Goal: Task Accomplishment & Management: Manage account settings

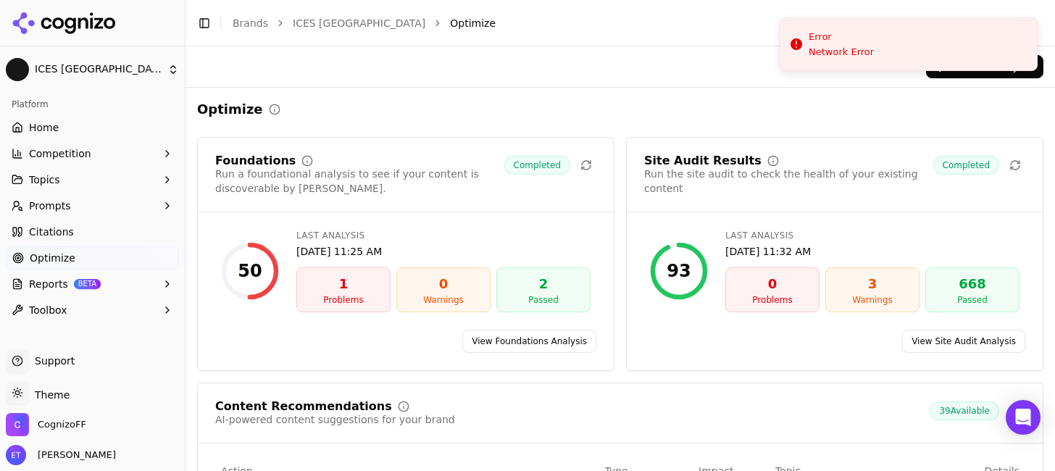
click at [123, 214] on button "Prompts" at bounding box center [92, 205] width 173 height 23
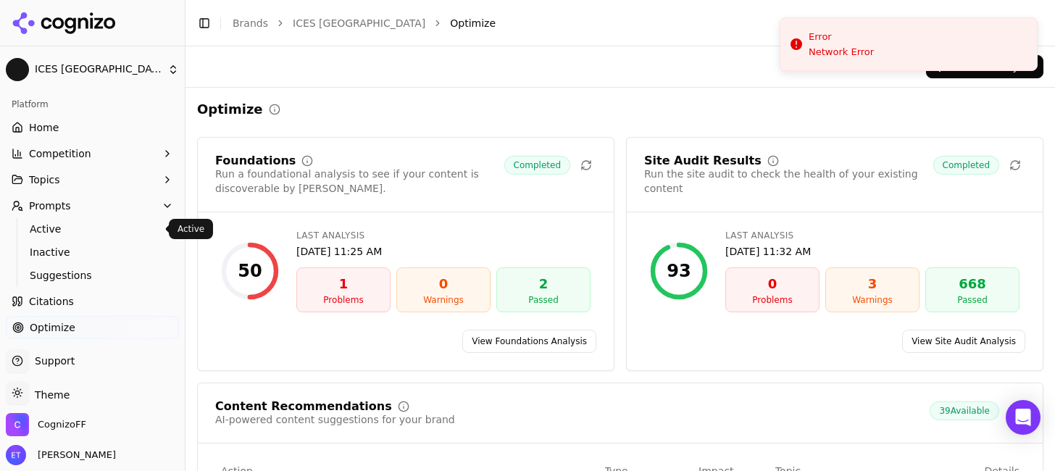
click at [119, 235] on span "Active" at bounding box center [93, 229] width 126 height 14
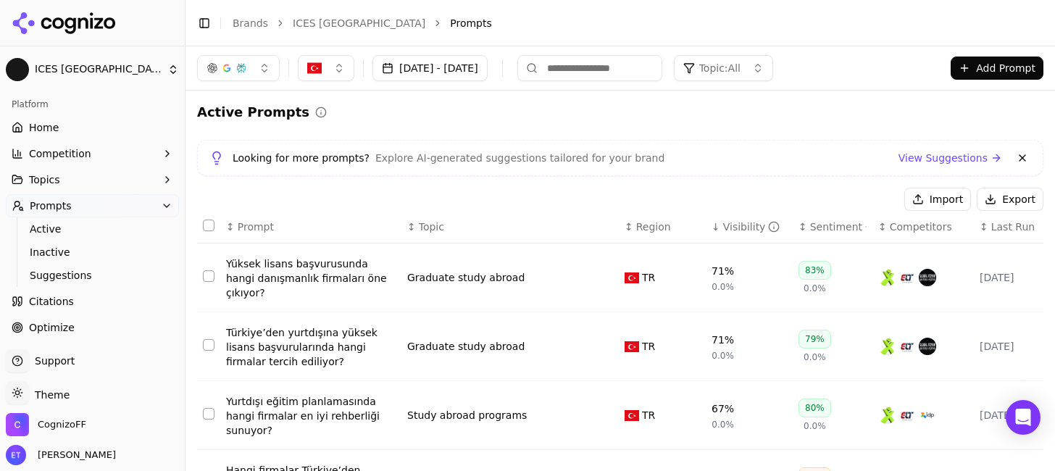
click at [105, 318] on link "Optimize" at bounding box center [92, 327] width 173 height 23
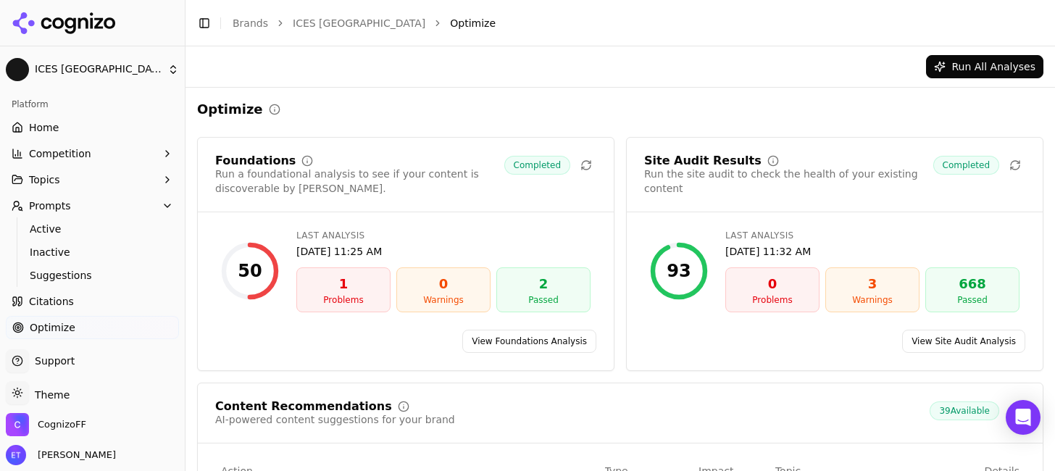
click at [512, 342] on link "View Foundations Analysis" at bounding box center [529, 341] width 134 height 23
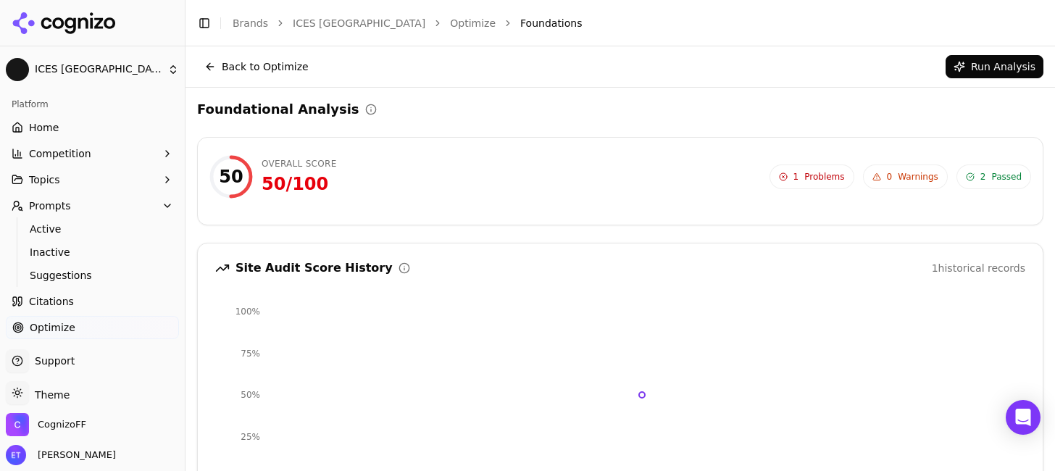
click at [847, 176] on span "1 Problems" at bounding box center [811, 176] width 85 height 25
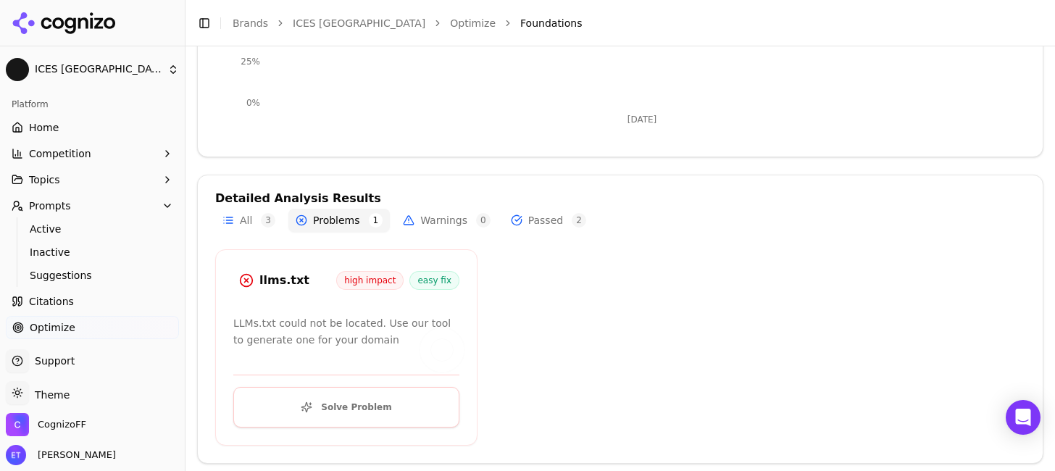
scroll to position [379, 0]
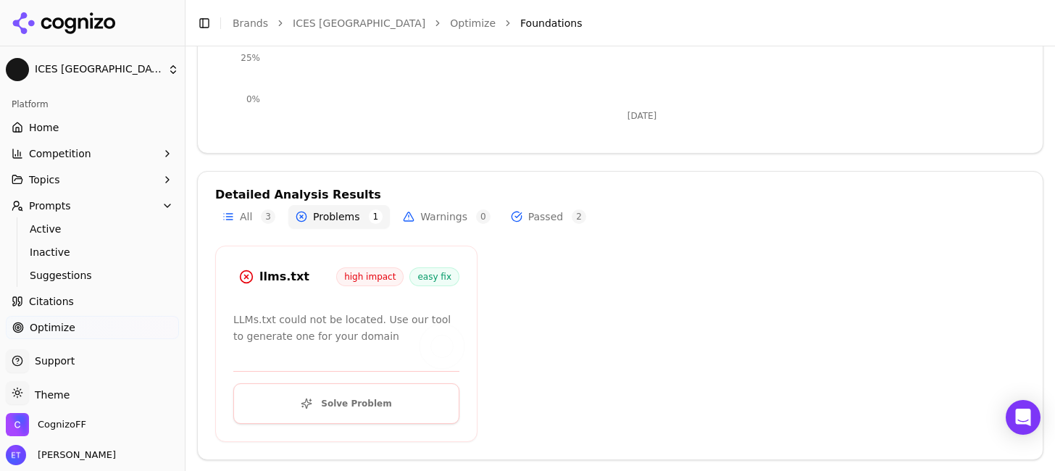
click at [380, 407] on button "Solve Problem" at bounding box center [346, 403] width 226 height 41
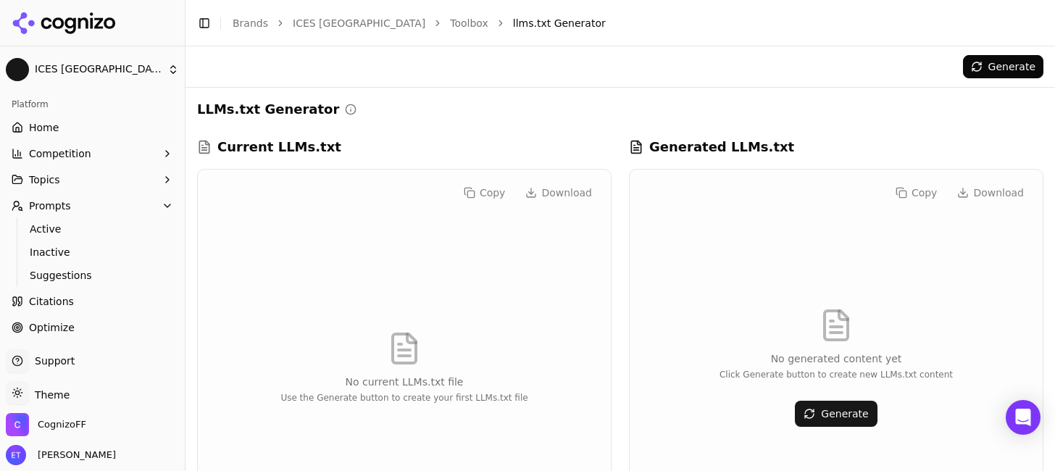
scroll to position [62, 0]
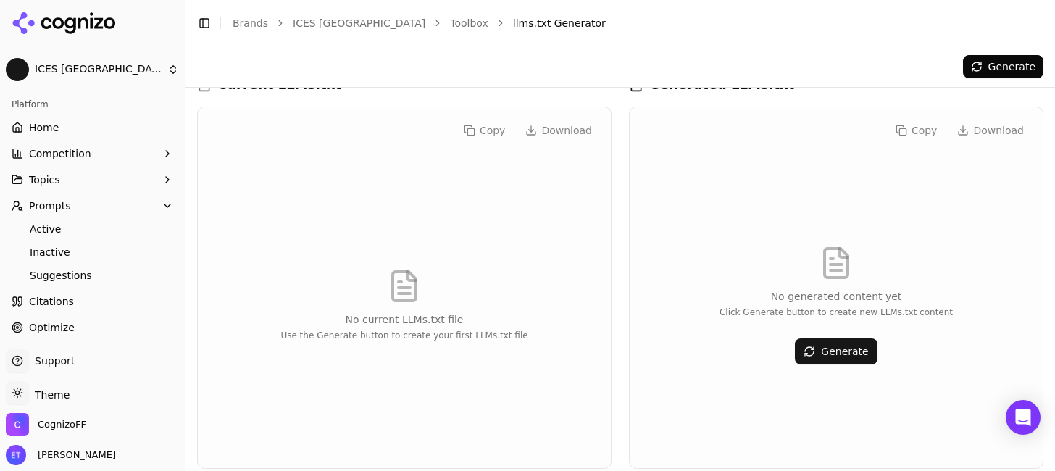
click at [854, 346] on button "Generate" at bounding box center [836, 351] width 82 height 26
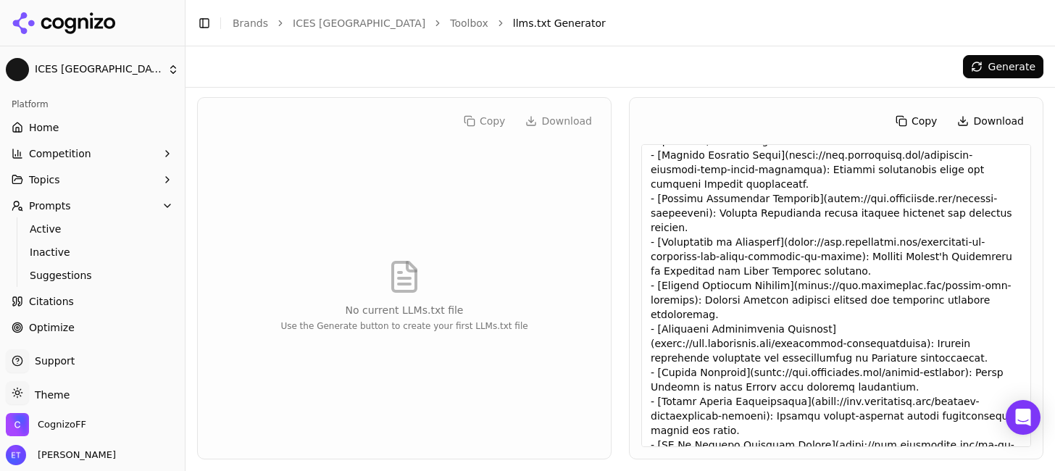
scroll to position [0, 0]
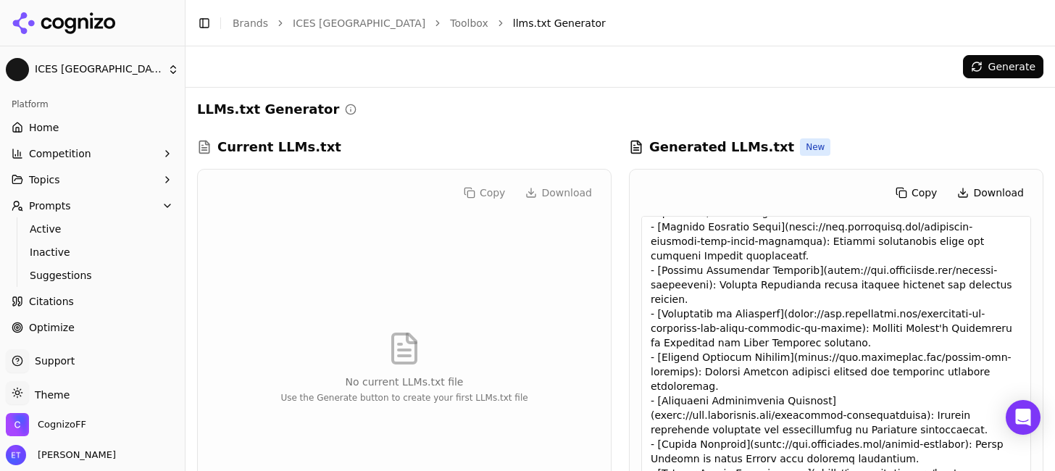
click at [110, 325] on link "Optimize" at bounding box center [92, 327] width 173 height 23
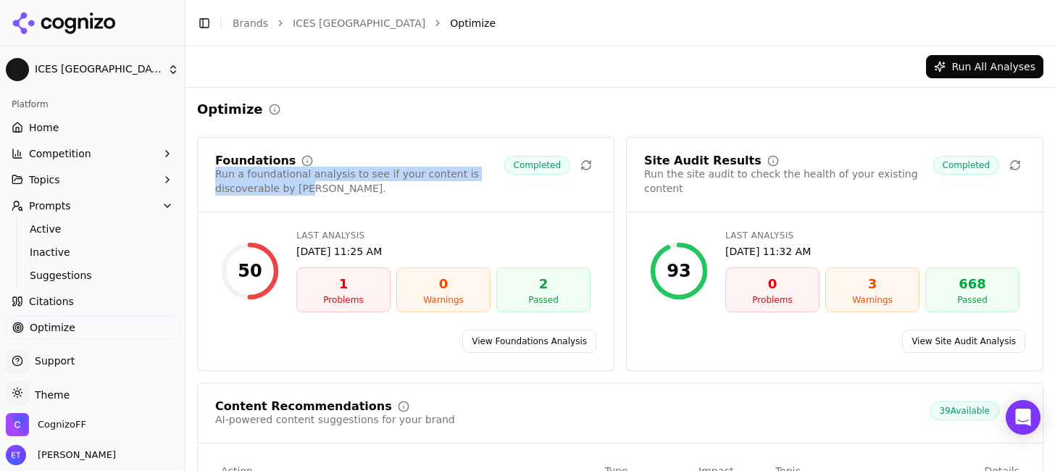
drag, startPoint x: 215, startPoint y: 175, endPoint x: 302, endPoint y: 190, distance: 88.1
click at [302, 190] on div "Run a foundational analysis to see if your content is discoverable by [PERSON_N…" at bounding box center [359, 181] width 289 height 29
copy div "Run a foundational analysis to see if your content is discoverable by [PERSON_N…"
click at [500, 337] on link "View Foundations Analysis" at bounding box center [529, 341] width 134 height 23
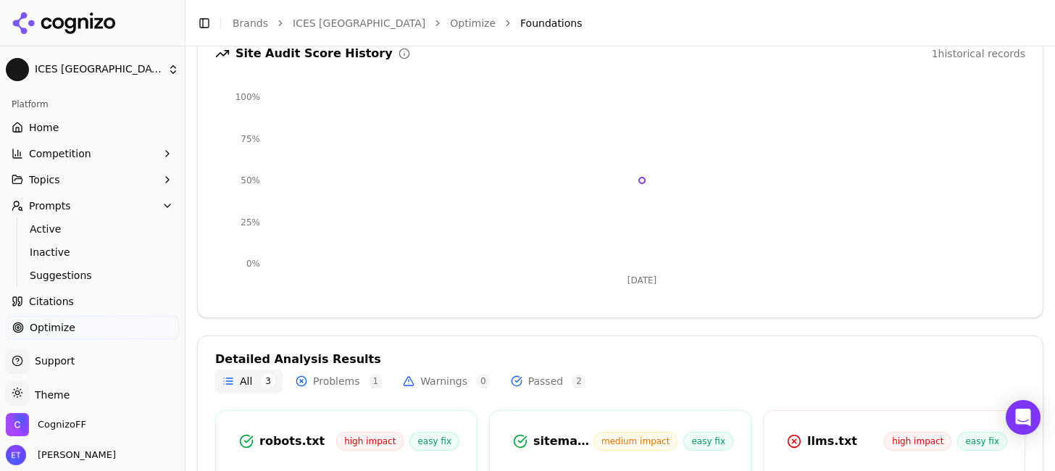
scroll to position [379, 0]
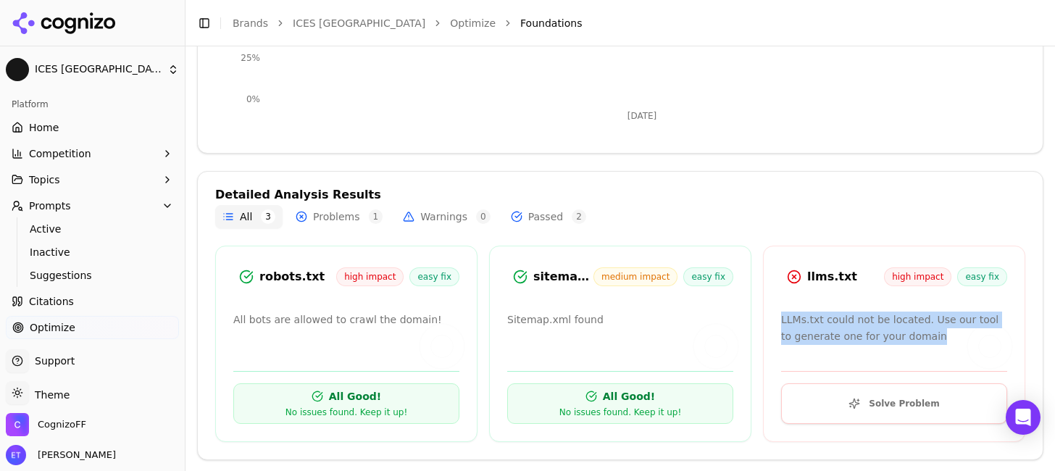
drag, startPoint x: 776, startPoint y: 317, endPoint x: 940, endPoint y: 337, distance: 164.9
click at [940, 337] on div "LLMs.txt could not be located. Use our tool to generate one for your domain" at bounding box center [894, 328] width 226 height 33
copy div "LLMs.txt could not be located. Use our tool to generate one for your domain"
click at [826, 306] on div "llms.txt high impact easy fix LLMs.txt could not be located. Use our tool to ge…" at bounding box center [894, 344] width 262 height 196
drag, startPoint x: 777, startPoint y: 319, endPoint x: 922, endPoint y: 318, distance: 144.9
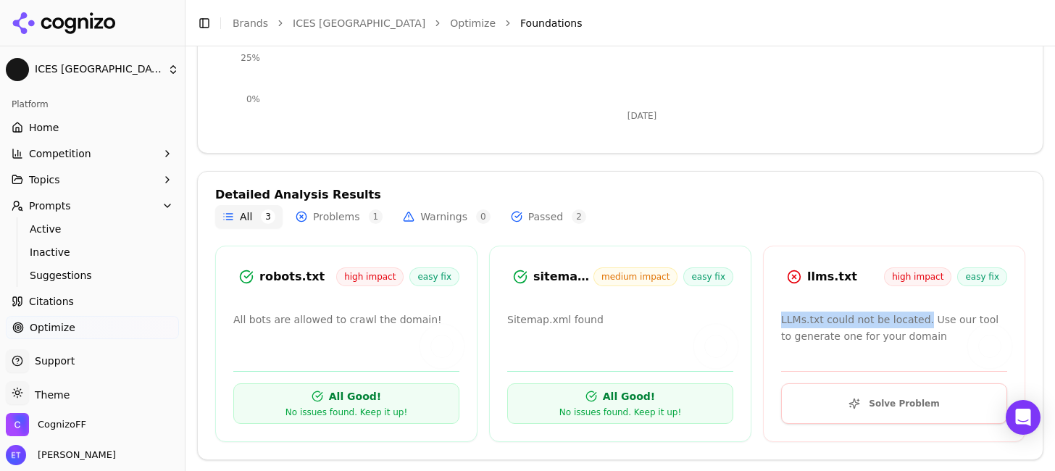
click at [922, 318] on div "LLMs.txt could not be located. Use our tool to generate one for your domain" at bounding box center [894, 328] width 226 height 33
copy div "LLMs.txt could not be located."
click at [847, 391] on button "Solve Problem" at bounding box center [894, 403] width 226 height 41
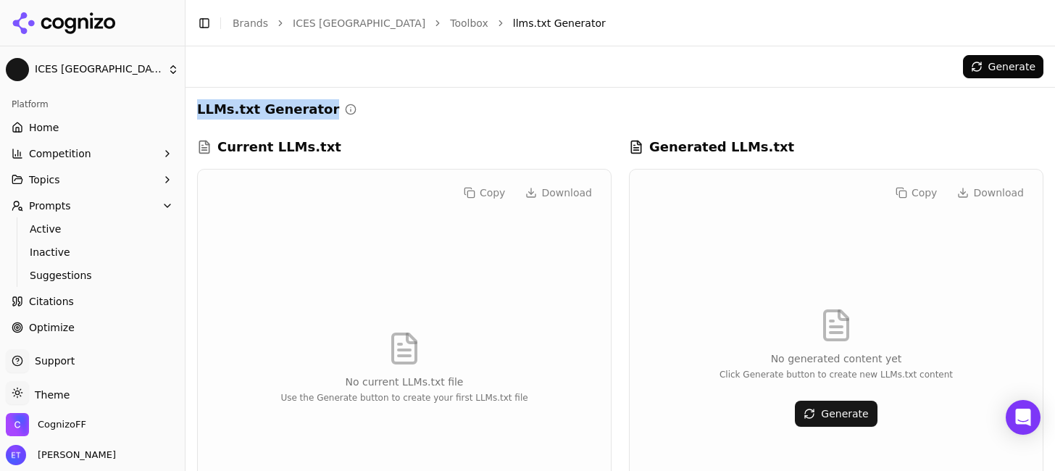
drag, startPoint x: 197, startPoint y: 109, endPoint x: 314, endPoint y: 111, distance: 117.4
click at [314, 111] on h2 "LLMs.txt Generator" at bounding box center [268, 109] width 142 height 20
copy h2 "LLMs.txt Generator"
click at [872, 296] on div "No generated content yet Click Generate button to create new LLMs.txt content G…" at bounding box center [836, 367] width 390 height 303
click at [824, 422] on button "Generate" at bounding box center [836, 414] width 82 height 26
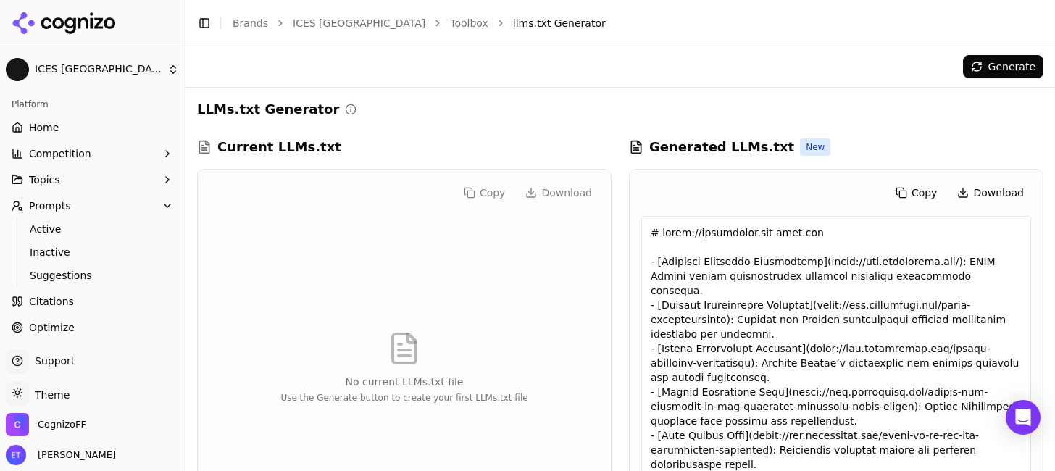
click at [916, 189] on button "Copy" at bounding box center [916, 192] width 57 height 23
click at [83, 123] on link "Home" at bounding box center [92, 127] width 173 height 23
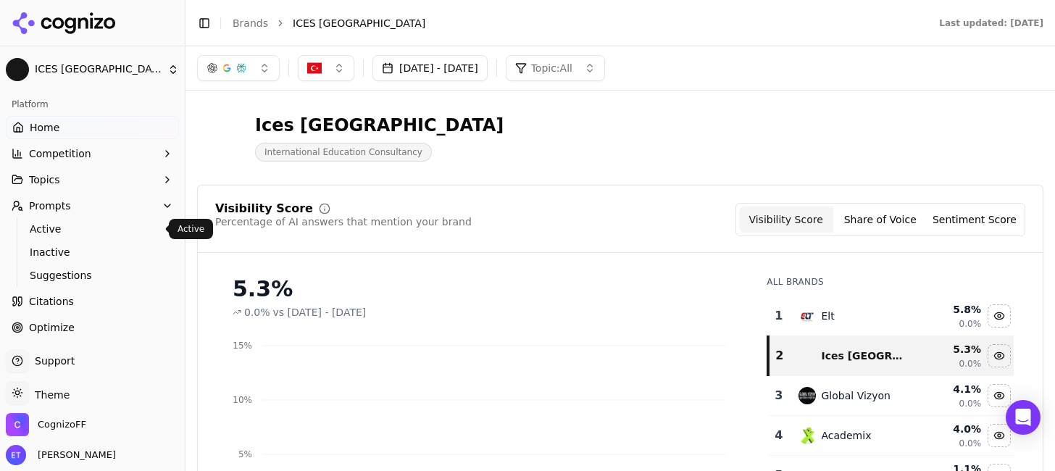
click at [68, 230] on span "Active" at bounding box center [93, 229] width 126 height 14
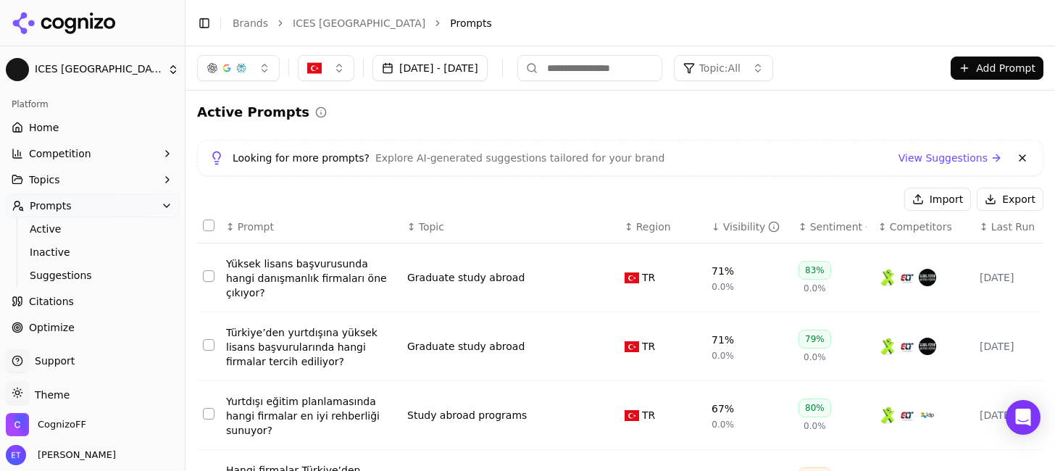
click at [125, 180] on button "Topics" at bounding box center [92, 179] width 173 height 23
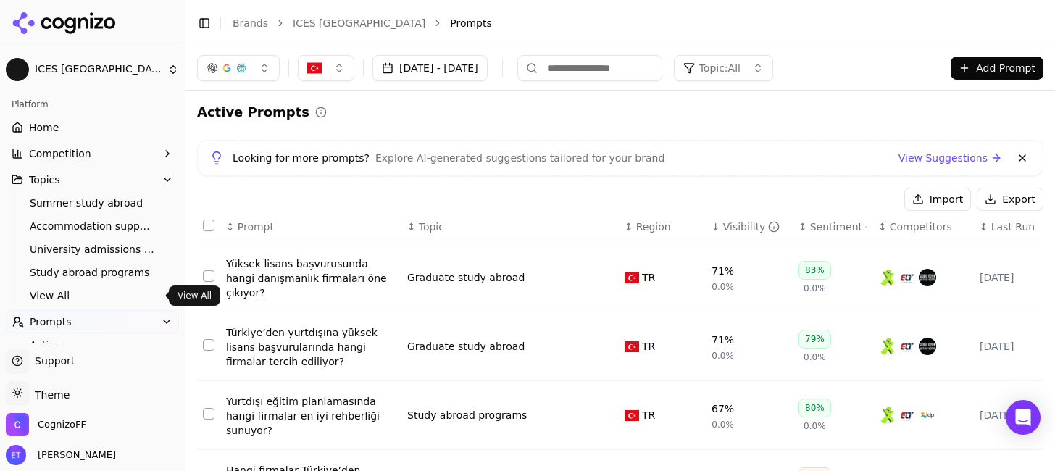
click at [43, 293] on span "View All" at bounding box center [93, 295] width 126 height 14
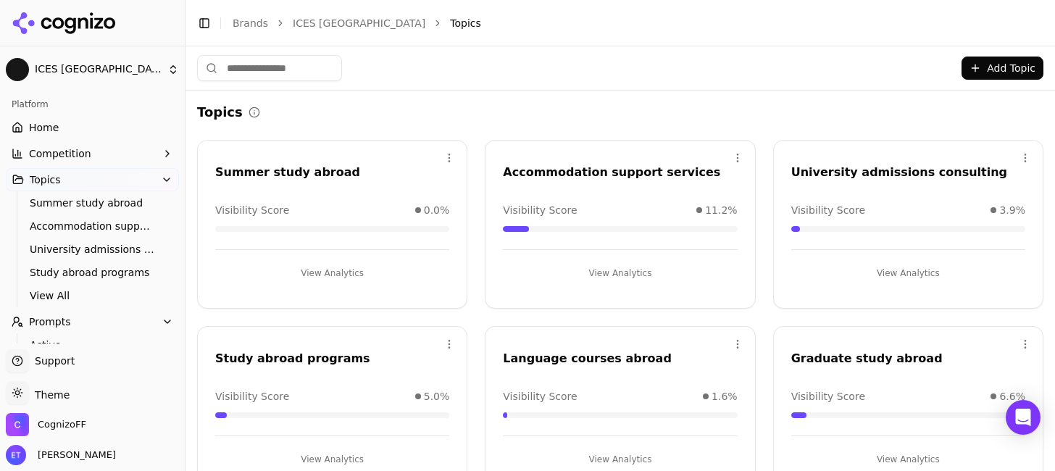
click at [741, 153] on html "ICES Turkey Platform Home Competition Topics Summer study abroad Accommodation …" at bounding box center [527, 235] width 1055 height 471
click at [702, 186] on div "Edit" at bounding box center [680, 187] width 132 height 23
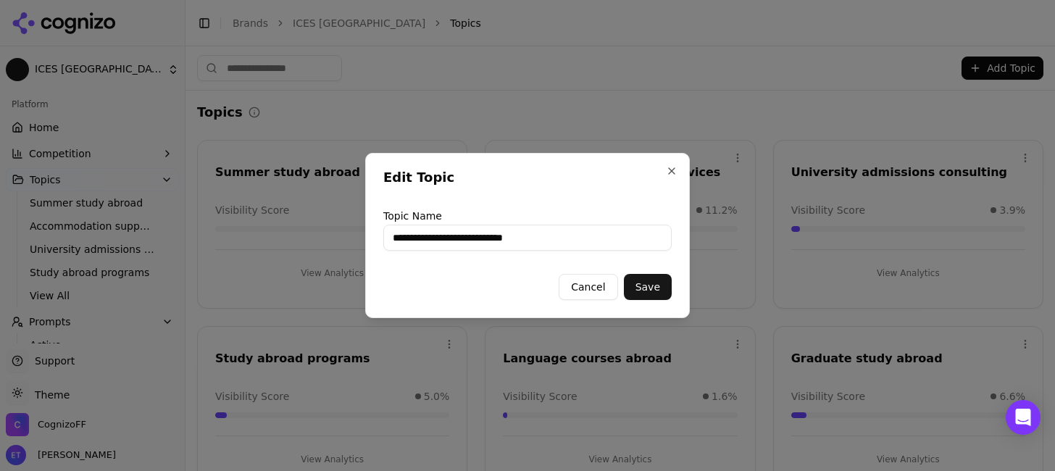
click at [597, 293] on button "Cancel" at bounding box center [588, 287] width 59 height 26
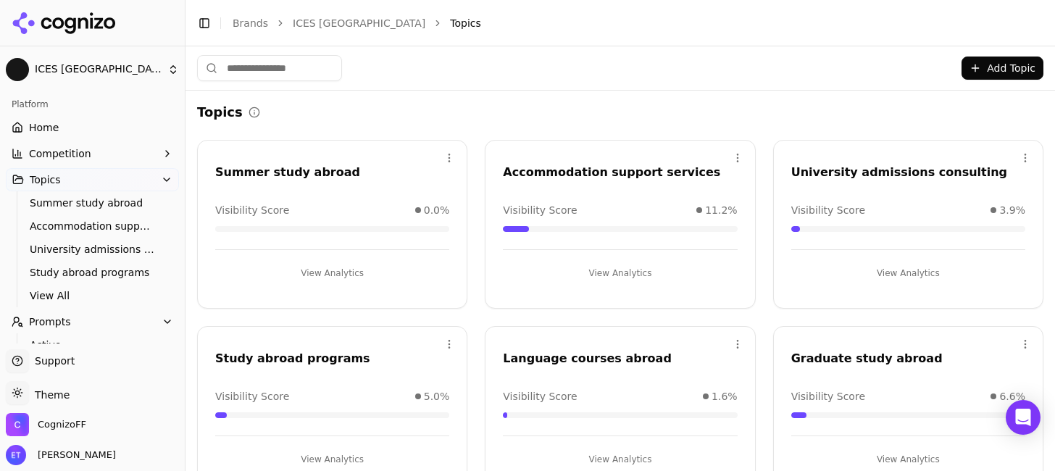
click at [609, 275] on button "View Analytics" at bounding box center [620, 273] width 234 height 23
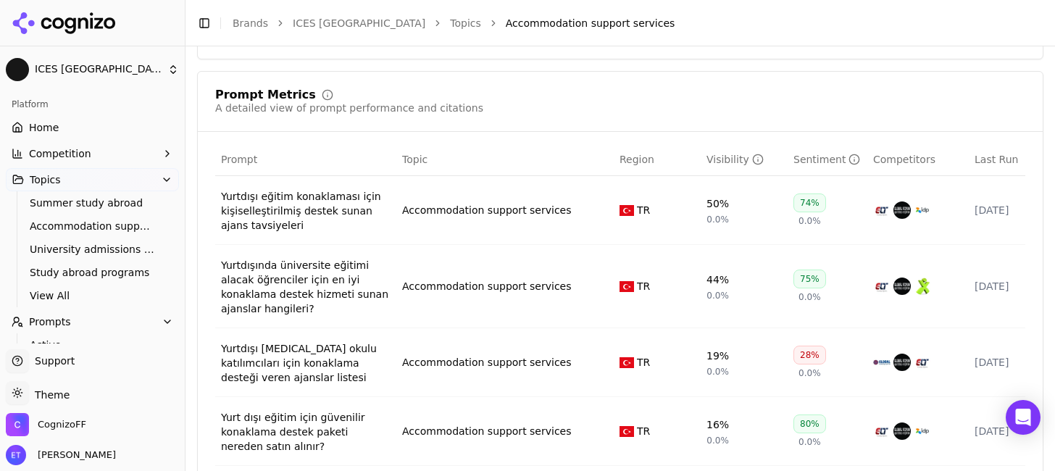
scroll to position [539, 0]
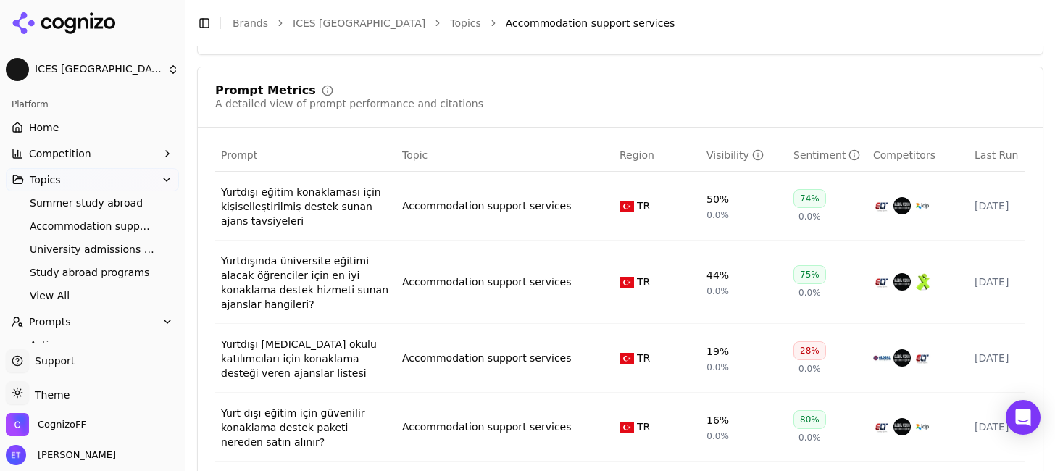
click at [470, 209] on div "Accommodation support services" at bounding box center [487, 206] width 170 height 14
click at [342, 206] on div "Yurtdışı eğitim konaklaması için kişiselleştirilmiş destek sunan ajans tavsiyel…" at bounding box center [306, 206] width 170 height 43
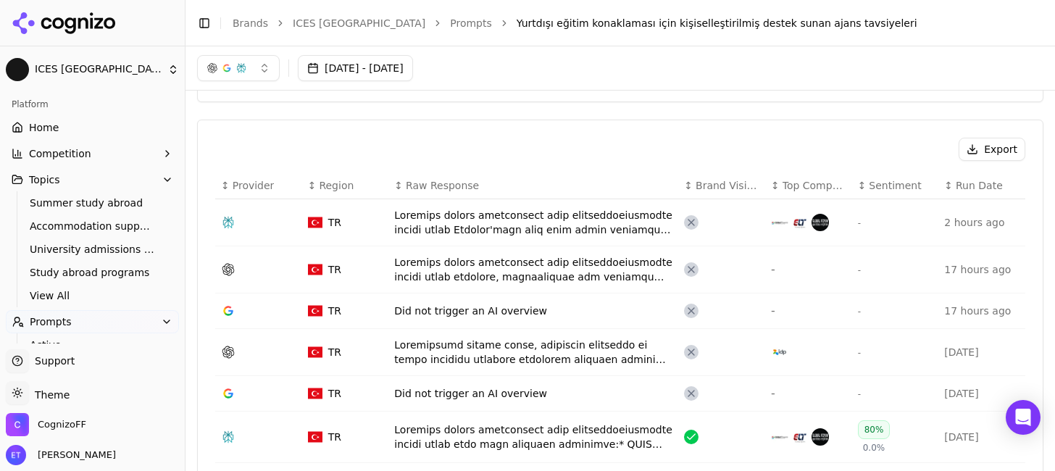
scroll to position [455, 0]
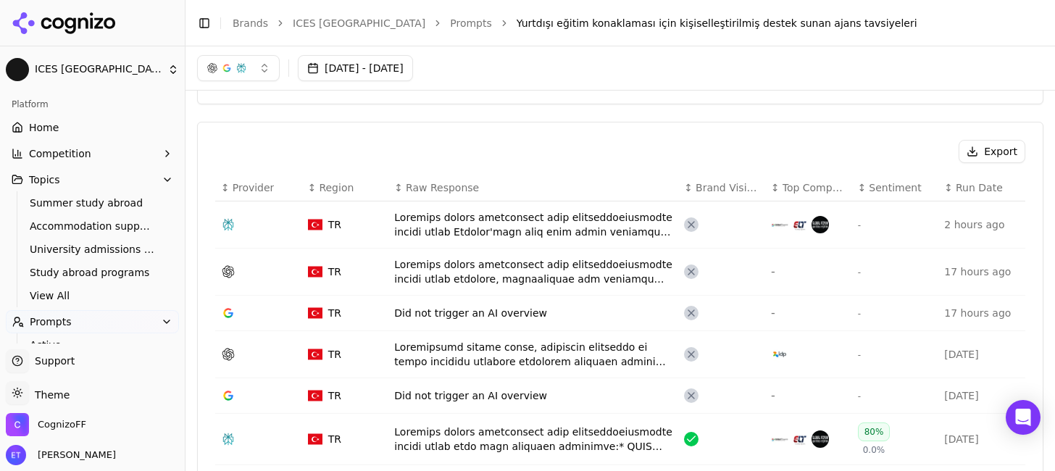
click at [473, 228] on div "Data table" at bounding box center [533, 224] width 278 height 29
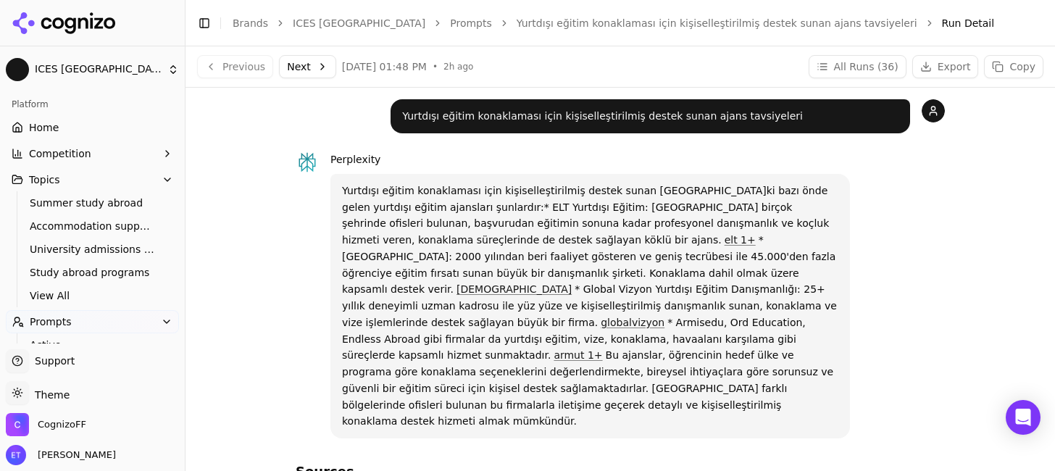
click at [450, 23] on link "Prompts" at bounding box center [471, 23] width 42 height 14
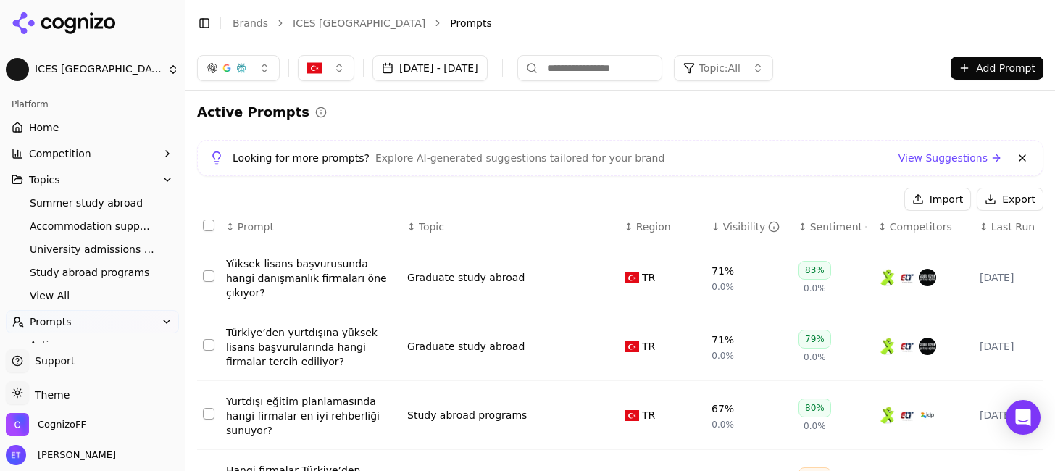
click at [488, 67] on button "[DATE] - [DATE]" at bounding box center [429, 68] width 115 height 26
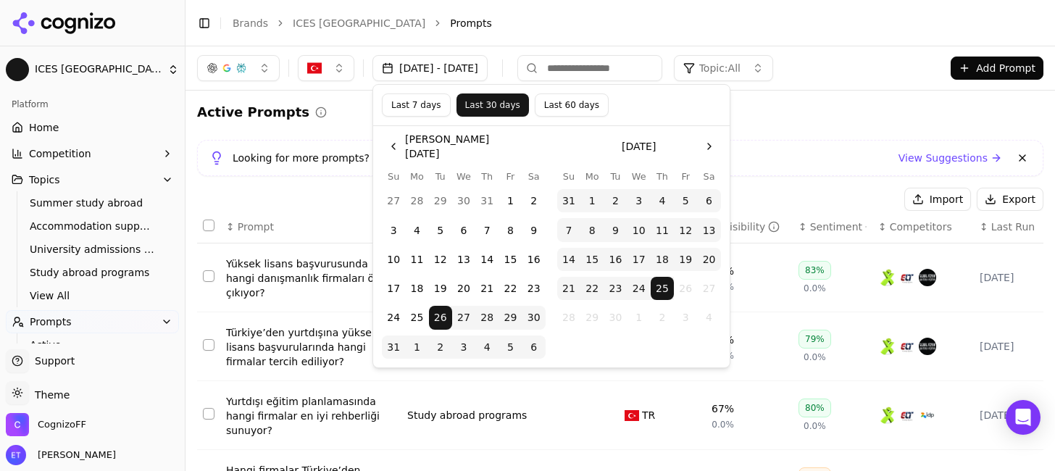
click at [488, 72] on button "[DATE] - [DATE]" at bounding box center [429, 68] width 115 height 26
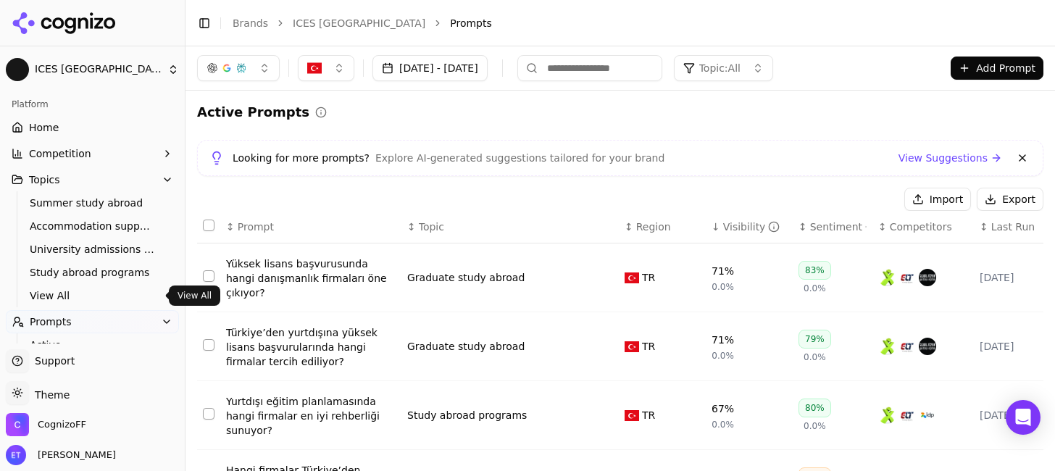
click at [87, 292] on span "View All" at bounding box center [93, 295] width 126 height 14
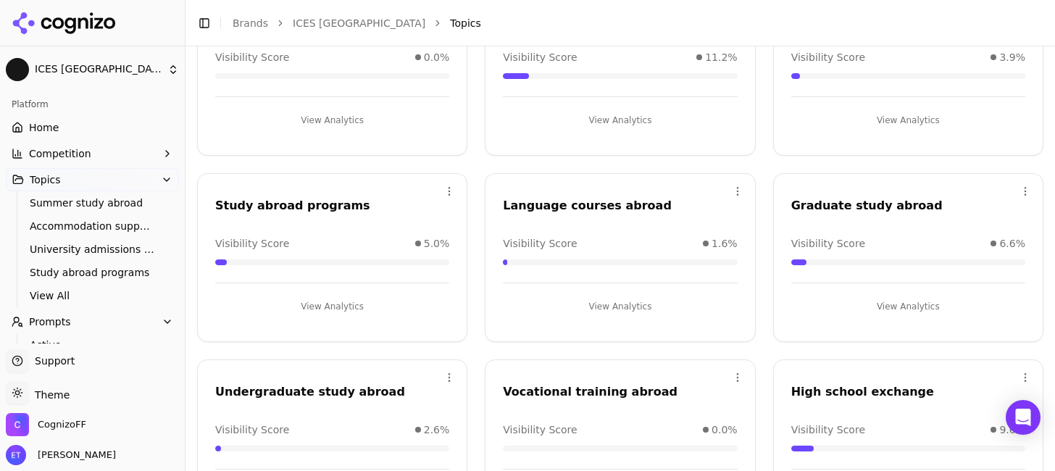
scroll to position [314, 0]
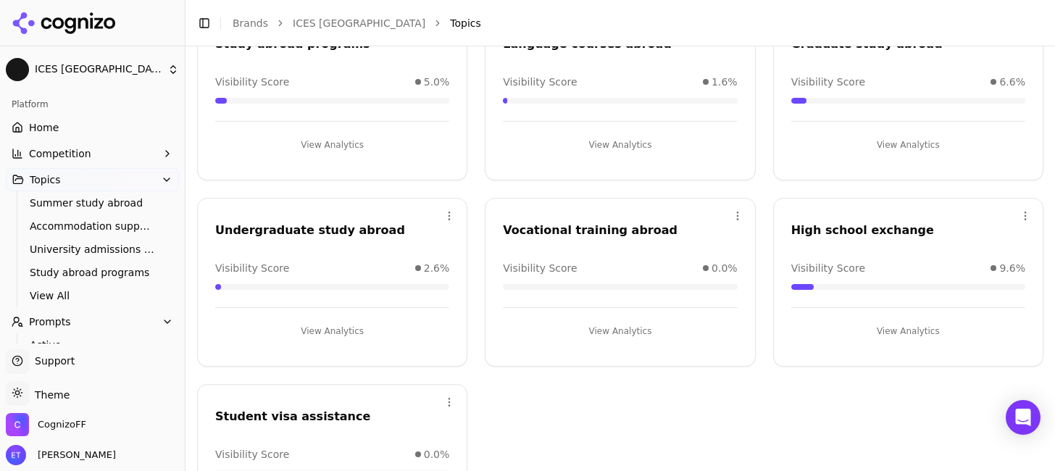
click at [735, 217] on html "ICES Turkey Platform Home Competition Topics Summer study abroad Accommodation …" at bounding box center [527, 235] width 1055 height 471
click at [675, 270] on div "Delete" at bounding box center [680, 275] width 132 height 23
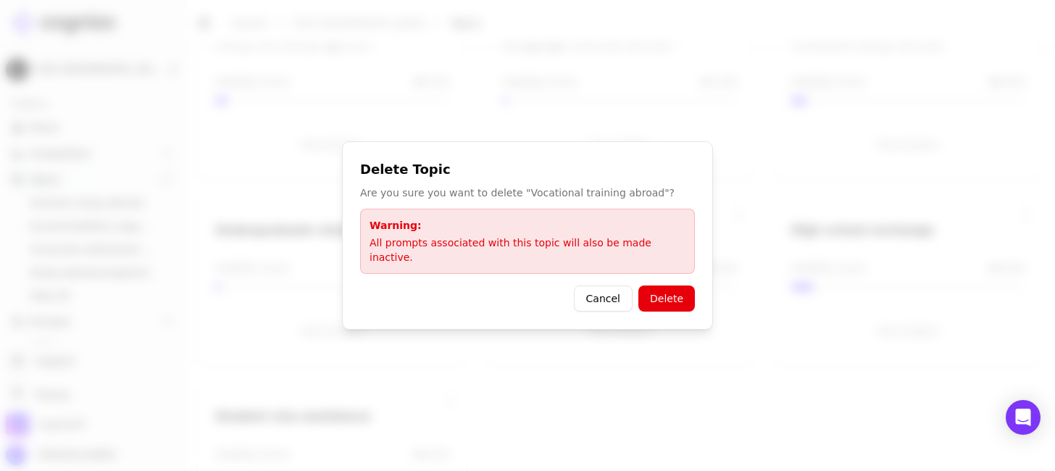
click at [623, 295] on button "Cancel" at bounding box center [603, 298] width 59 height 26
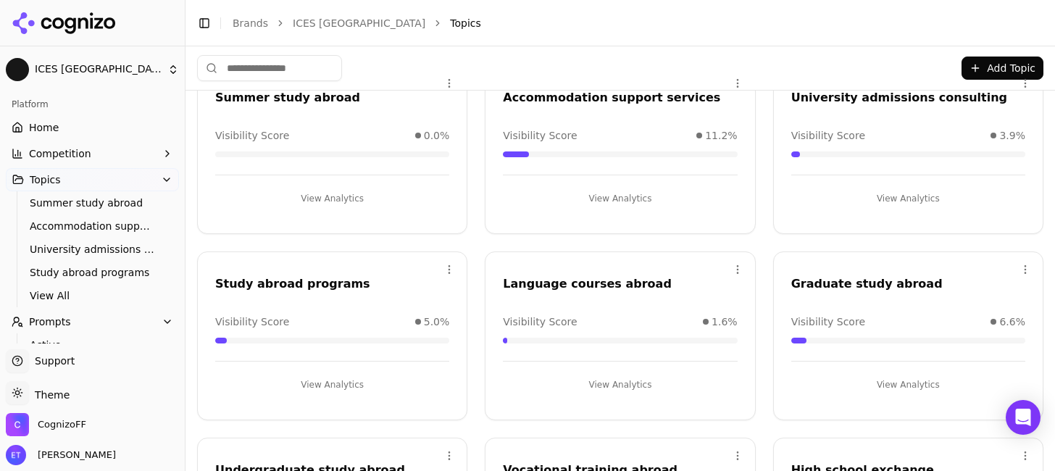
scroll to position [0, 0]
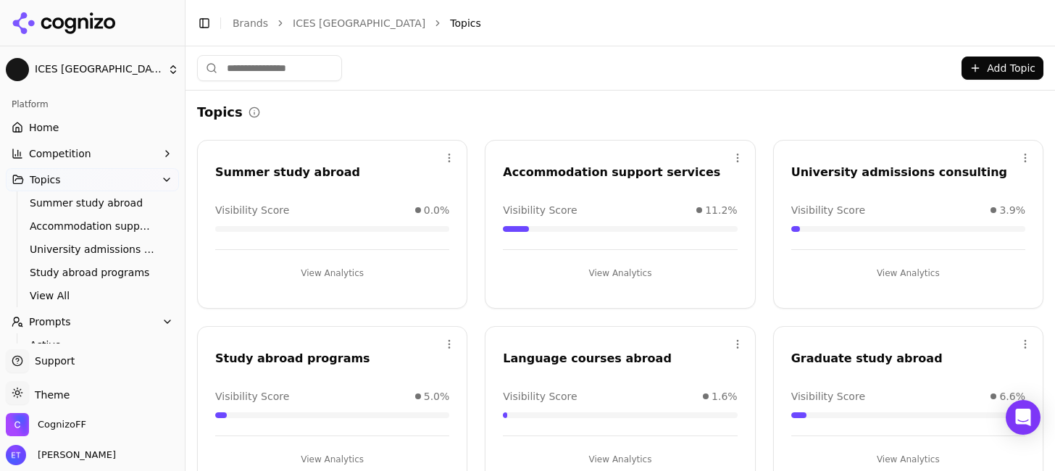
click at [736, 154] on html "ICES Turkey Platform Home Competition Topics Summer study abroad Accommodation …" at bounding box center [527, 235] width 1055 height 471
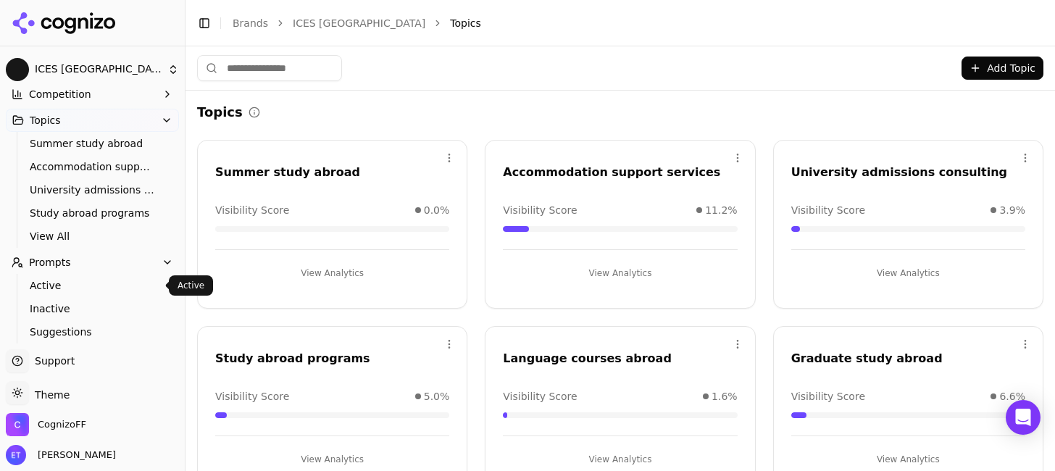
click at [66, 288] on span "Active" at bounding box center [93, 285] width 126 height 14
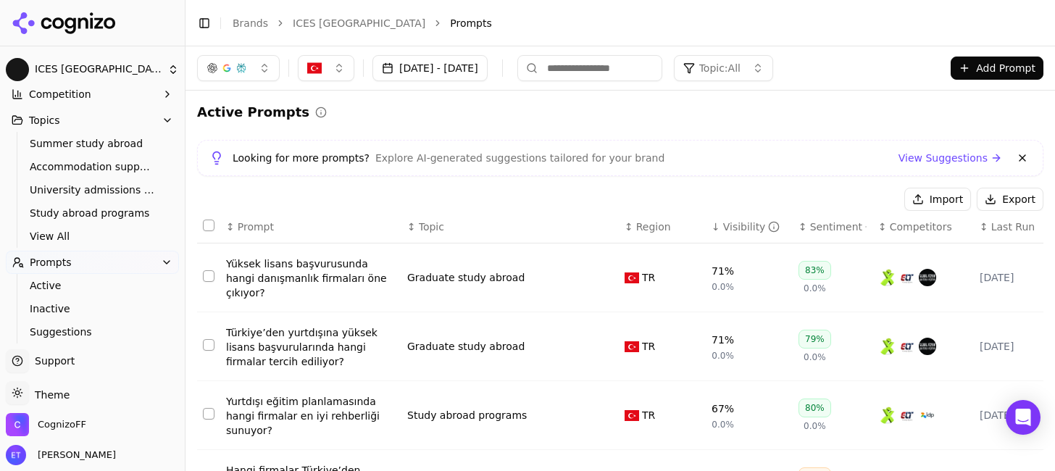
click at [740, 63] on span "Topic: All" at bounding box center [719, 68] width 41 height 14
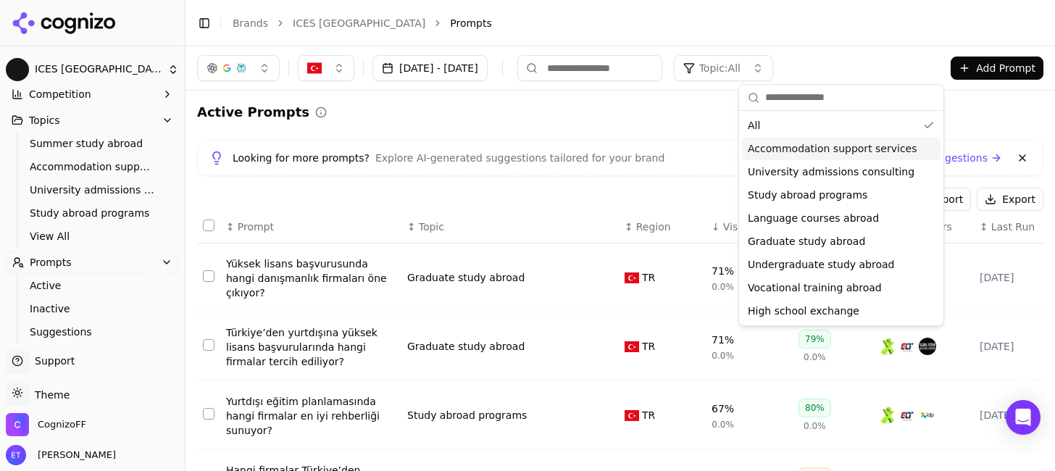
click at [774, 149] on span "Accommodation support services" at bounding box center [833, 148] width 170 height 14
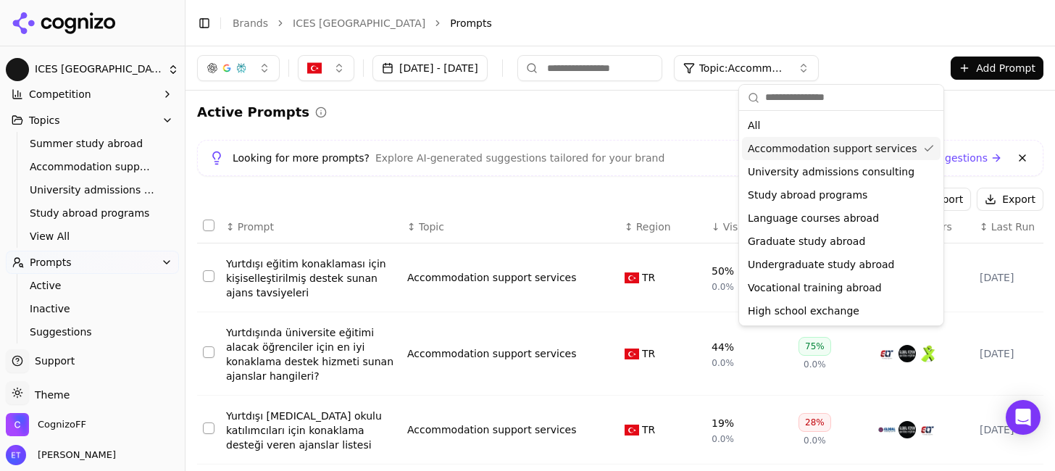
click at [654, 120] on div "Active Prompts" at bounding box center [620, 112] width 846 height 20
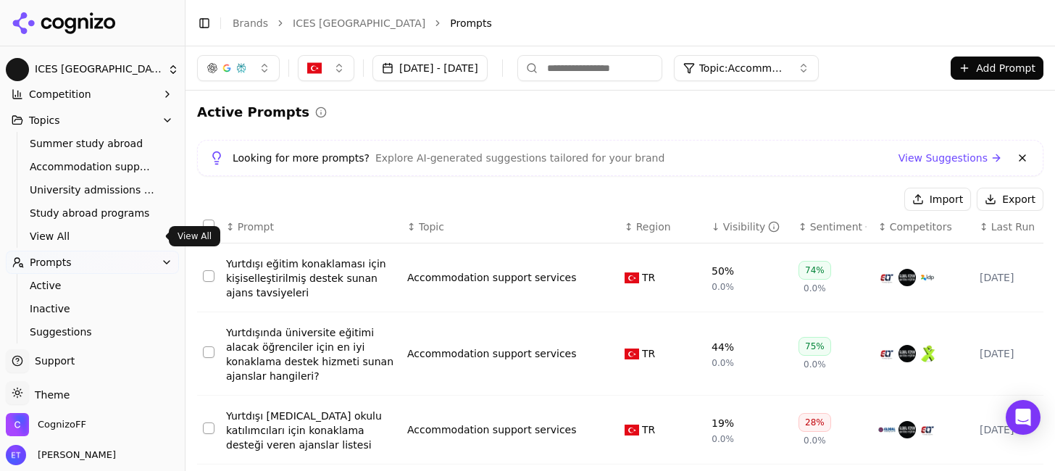
click at [78, 232] on span "View All" at bounding box center [93, 236] width 126 height 14
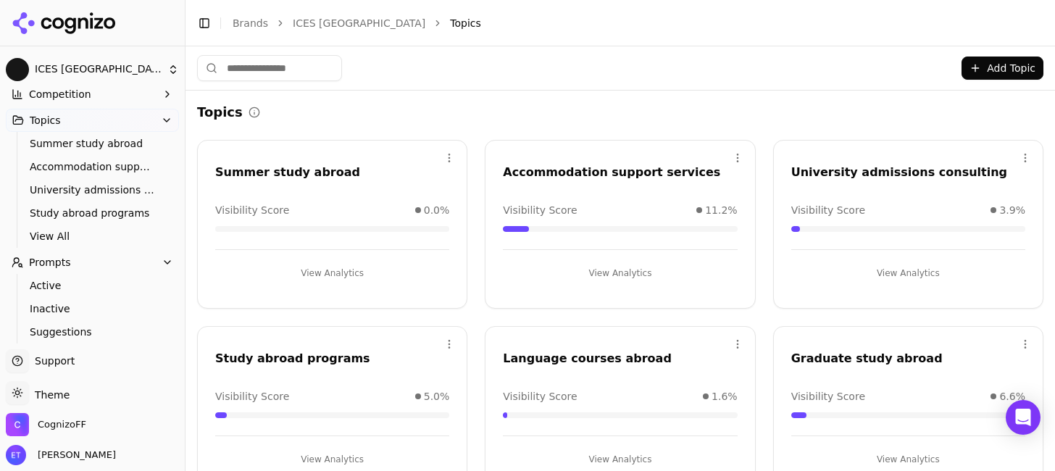
click at [737, 156] on html "ICES Turkey Platform Home Competition Topics Summer study abroad Accommodation …" at bounding box center [527, 235] width 1055 height 471
click at [664, 227] on div "Delete" at bounding box center [680, 217] width 132 height 23
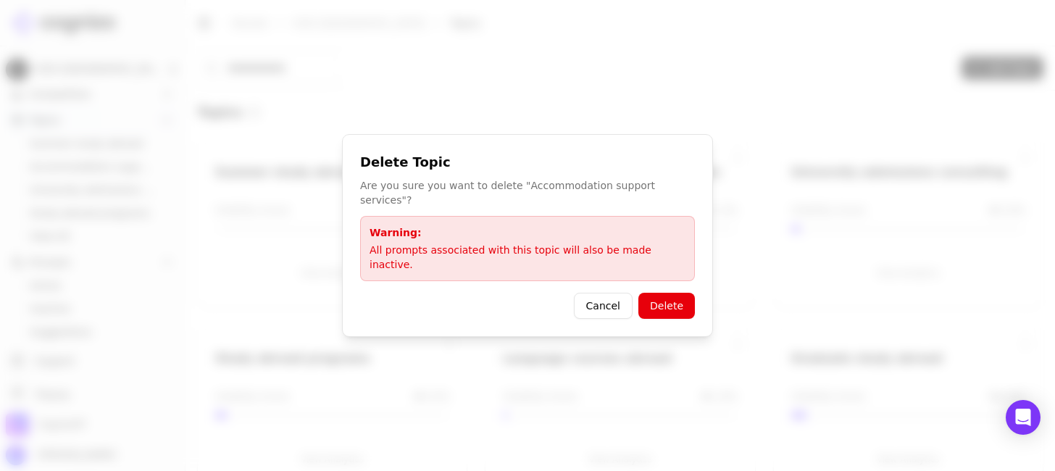
click at [667, 293] on button "Delete" at bounding box center [666, 306] width 57 height 26
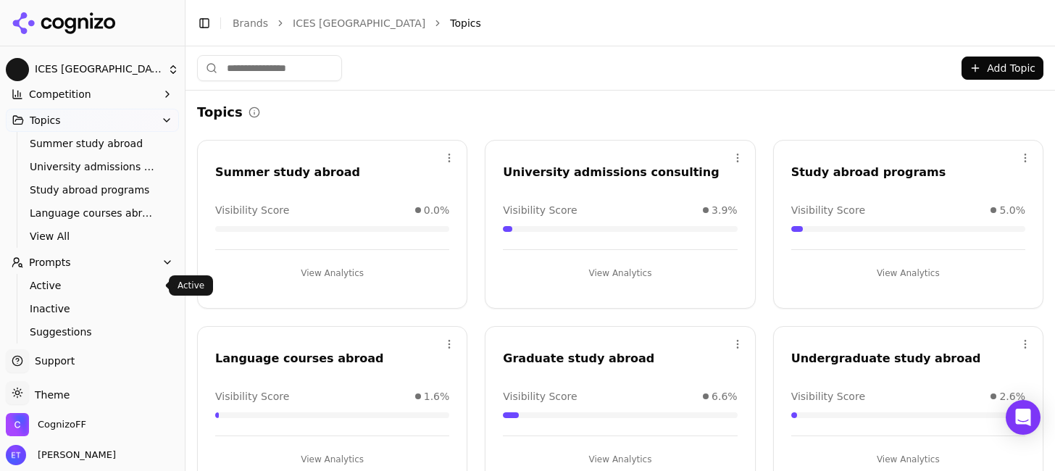
click at [87, 281] on span "Active" at bounding box center [93, 285] width 126 height 14
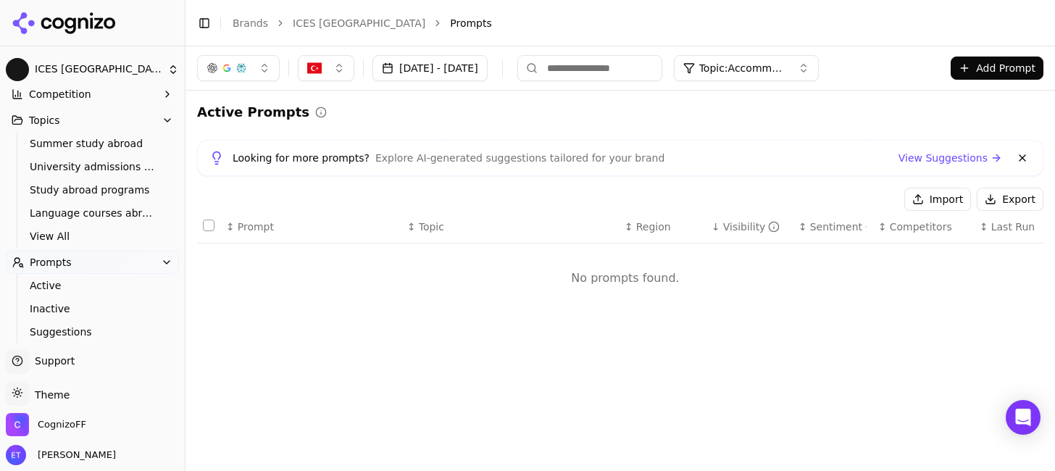
click at [786, 65] on span "Topic: Accommodation support services" at bounding box center [742, 68] width 87 height 14
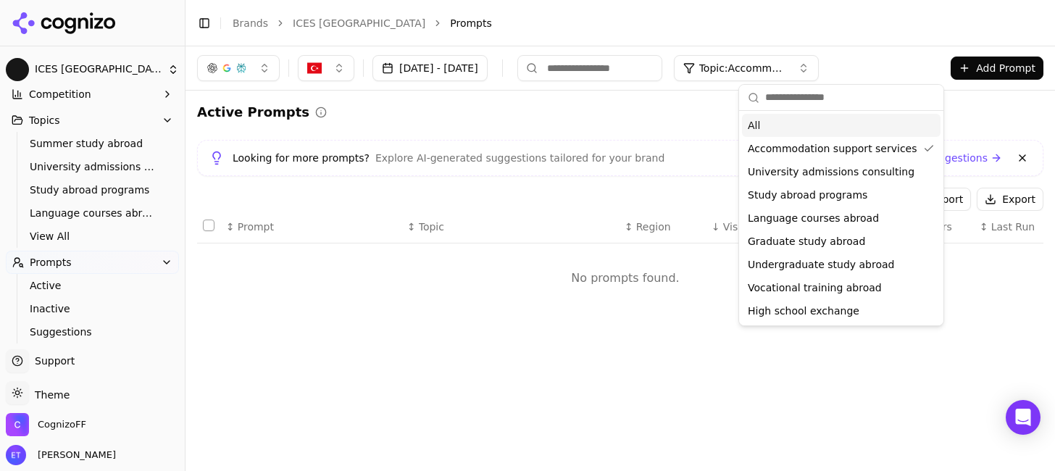
click at [780, 126] on div "All" at bounding box center [841, 125] width 199 height 23
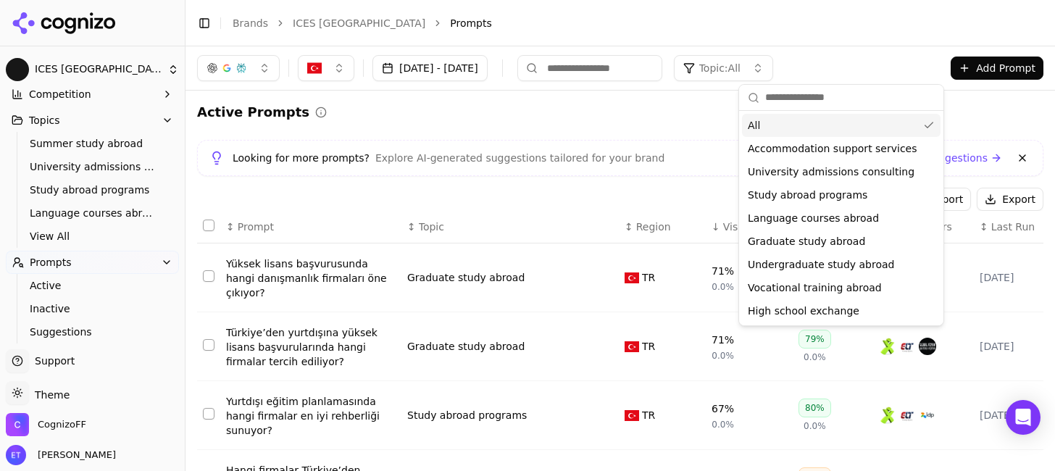
click at [740, 64] on span "Topic: All" at bounding box center [719, 68] width 41 height 14
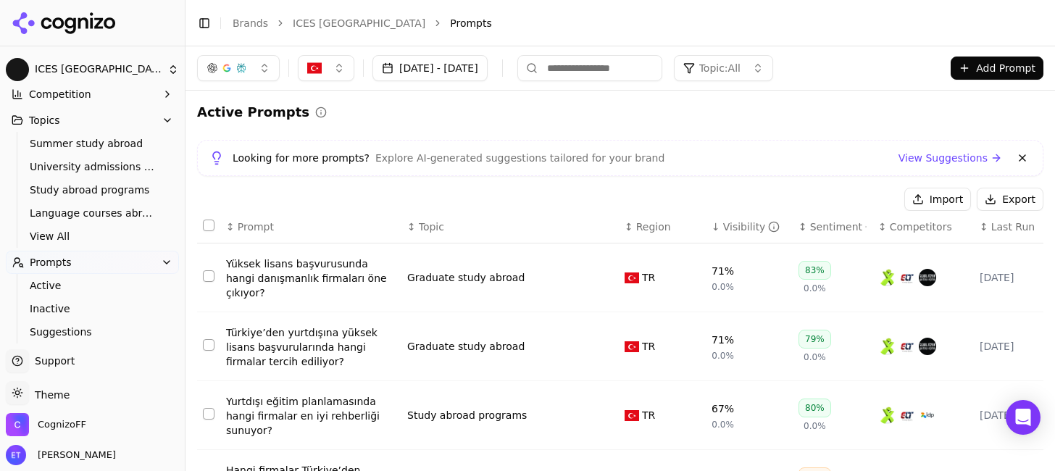
click at [740, 64] on span "Topic: All" at bounding box center [719, 68] width 41 height 14
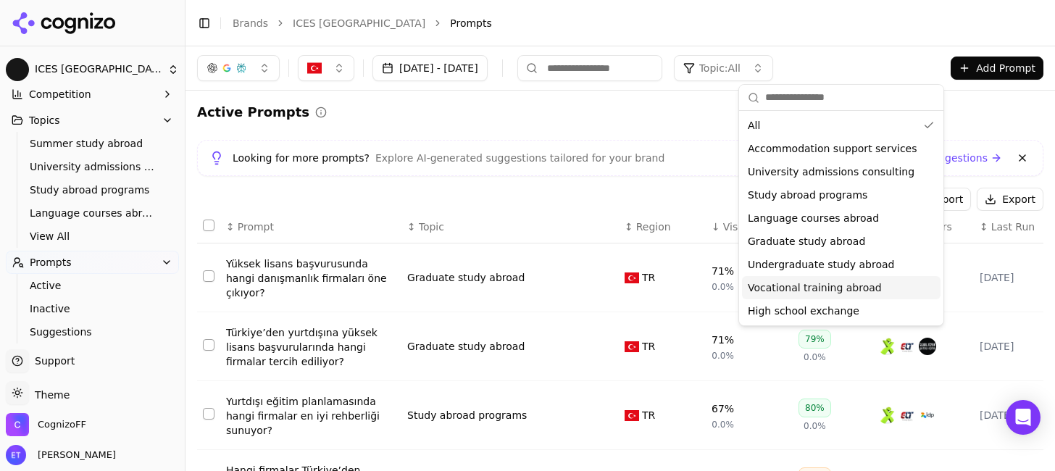
click at [777, 287] on span "Vocational training abroad" at bounding box center [815, 287] width 134 height 14
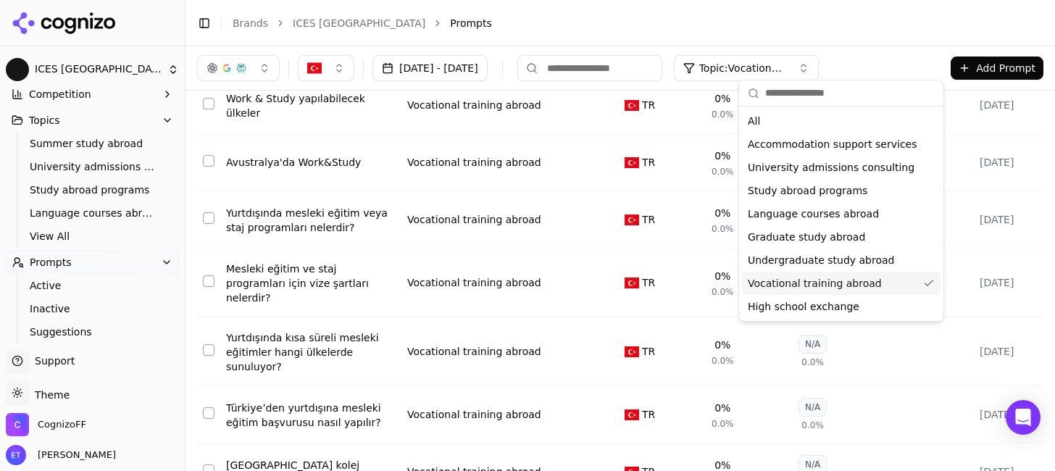
scroll to position [165, 0]
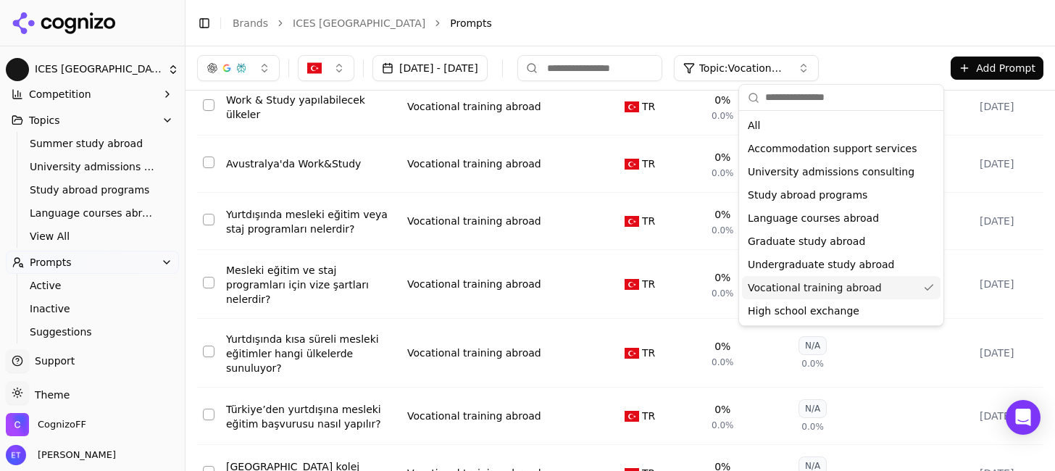
click at [832, 288] on span "Vocational training abroad" at bounding box center [815, 287] width 134 height 14
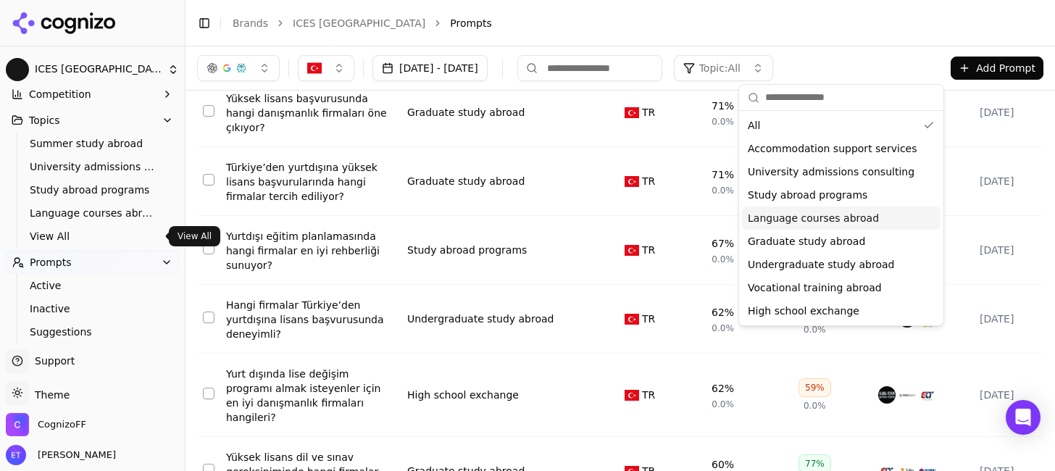
click at [75, 230] on span "View All" at bounding box center [93, 236] width 126 height 14
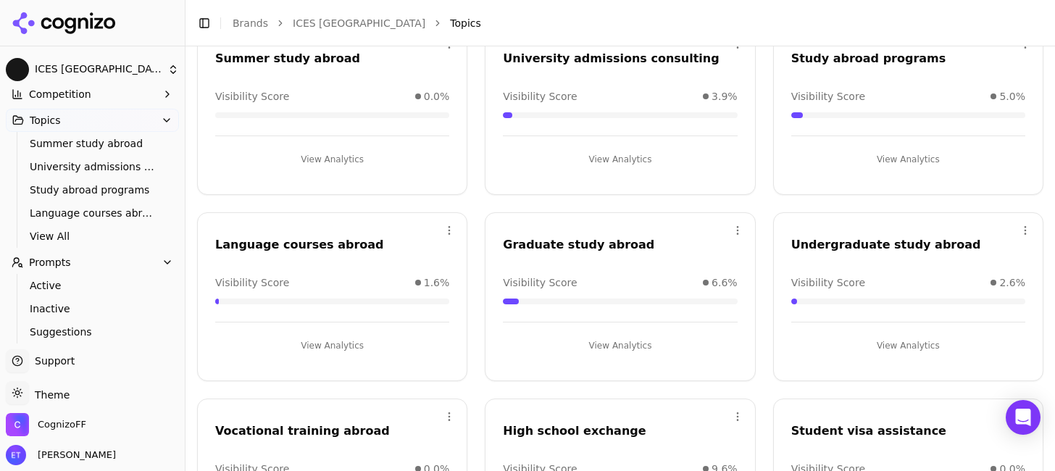
scroll to position [222, 0]
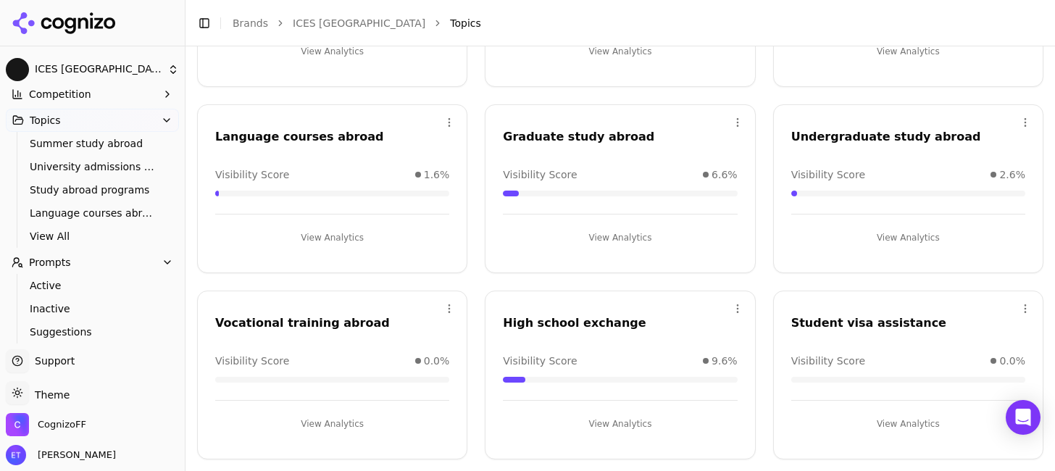
click at [1026, 309] on html "ICES Turkey Platform Home Competition Topics Summer study abroad University adm…" at bounding box center [527, 235] width 1055 height 471
click at [968, 338] on div "Edit" at bounding box center [967, 338] width 132 height 23
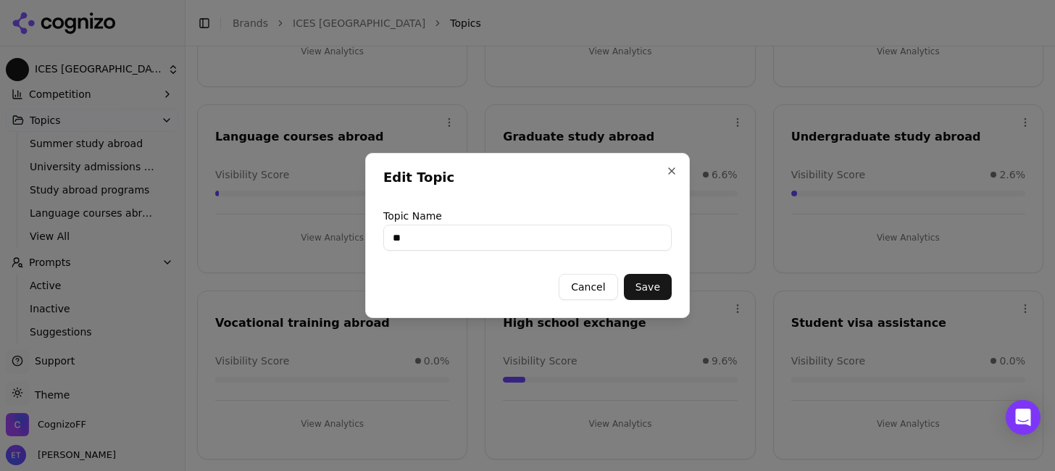
type input "*"
click at [664, 291] on button "Save" at bounding box center [648, 287] width 48 height 26
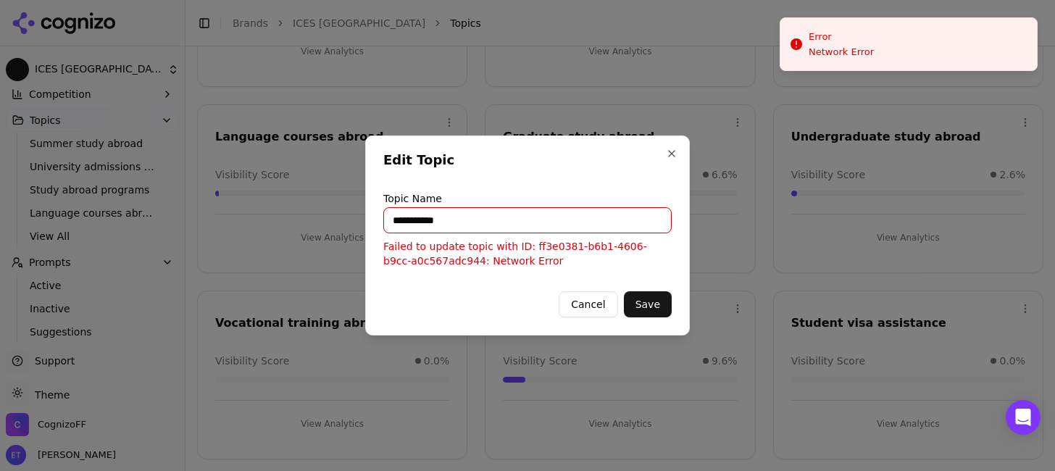
click at [638, 300] on button "Save" at bounding box center [648, 304] width 48 height 26
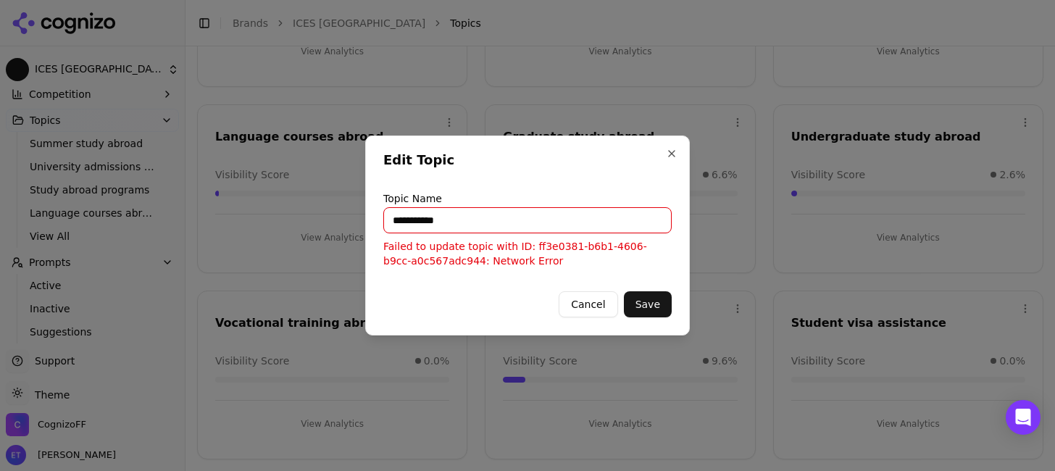
click at [584, 300] on button "Cancel" at bounding box center [588, 304] width 59 height 26
type input "**********"
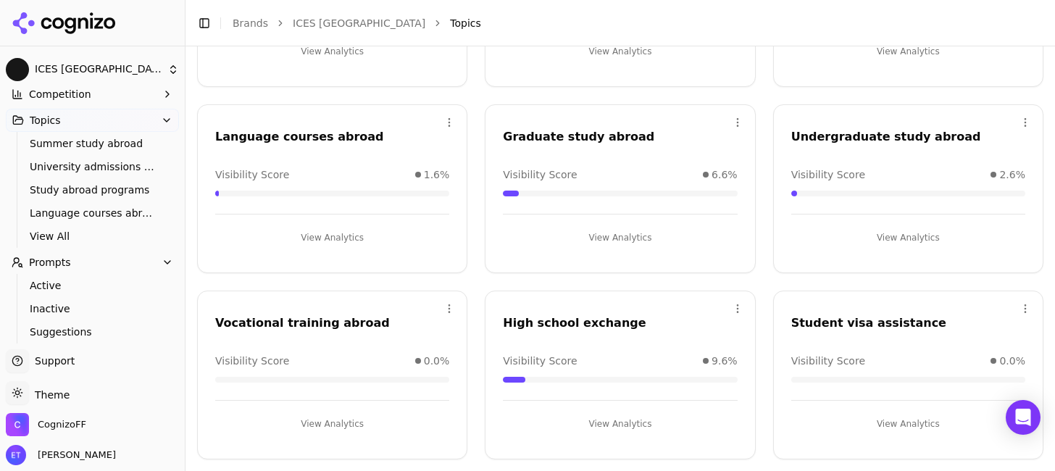
click at [1032, 305] on html "ICES Turkey Platform Home Competition Topics Summer study abroad University adm…" at bounding box center [527, 235] width 1055 height 471
click at [948, 361] on div "Delete" at bounding box center [967, 367] width 132 height 23
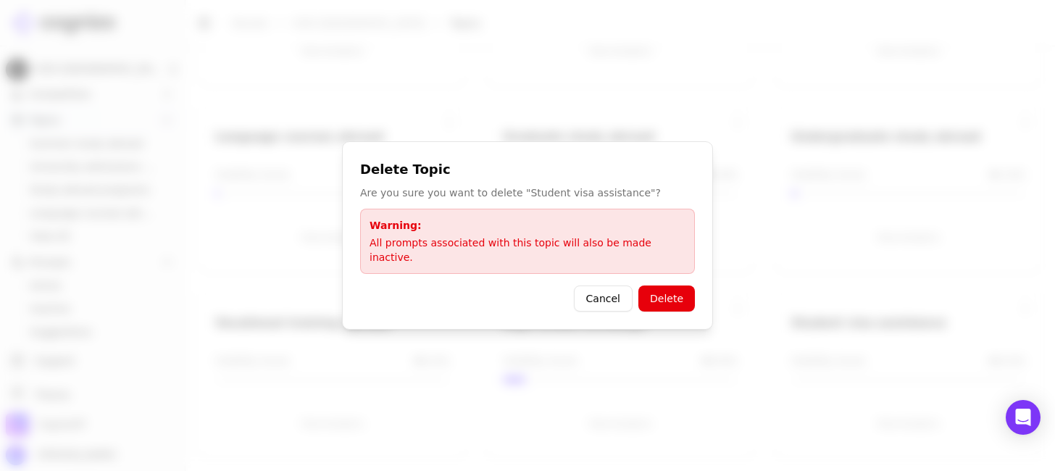
click at [688, 297] on button "Delete" at bounding box center [666, 298] width 57 height 26
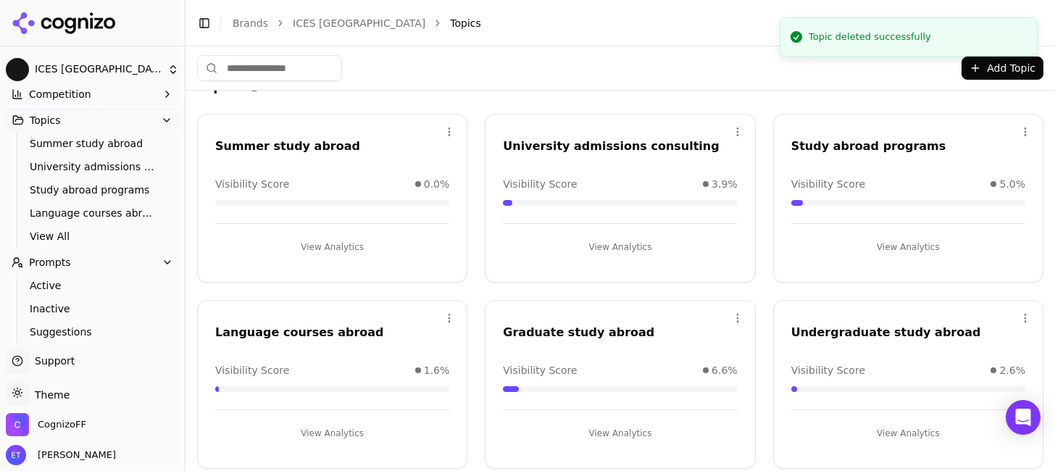
scroll to position [3, 0]
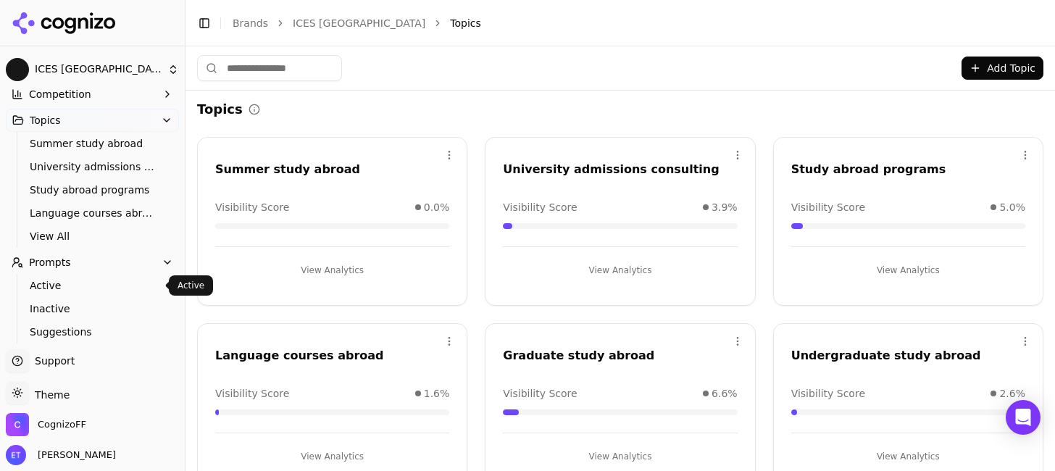
click at [65, 290] on span "Active" at bounding box center [93, 285] width 126 height 14
